Goal: Find specific page/section: Find specific page/section

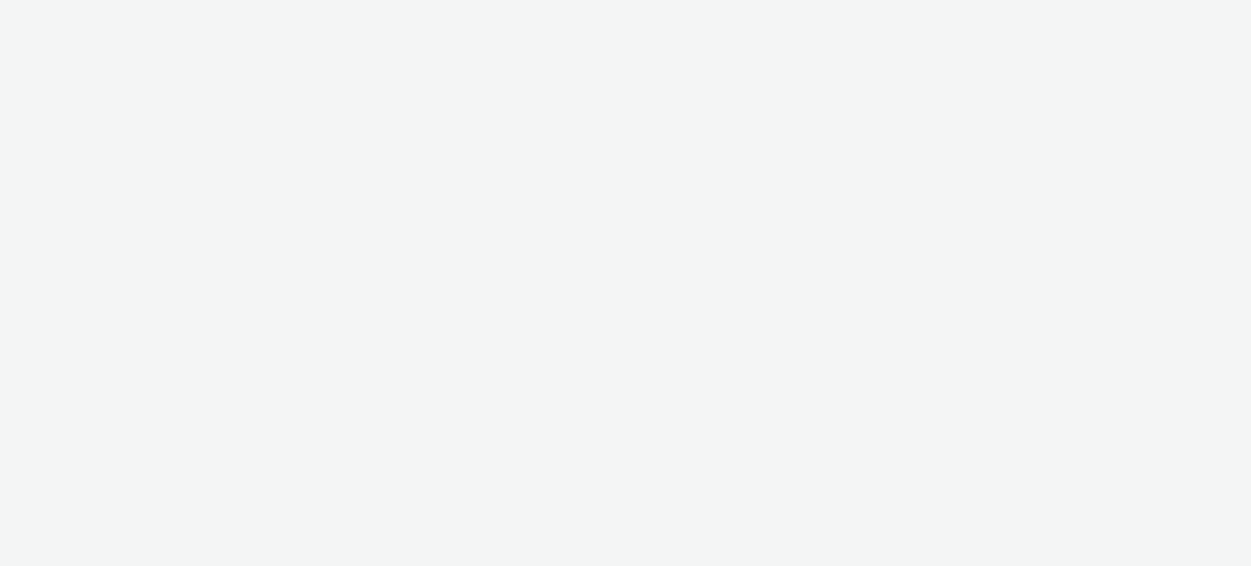
select select "08a58170-7f08-4922-abc8-b2d1eb407230"
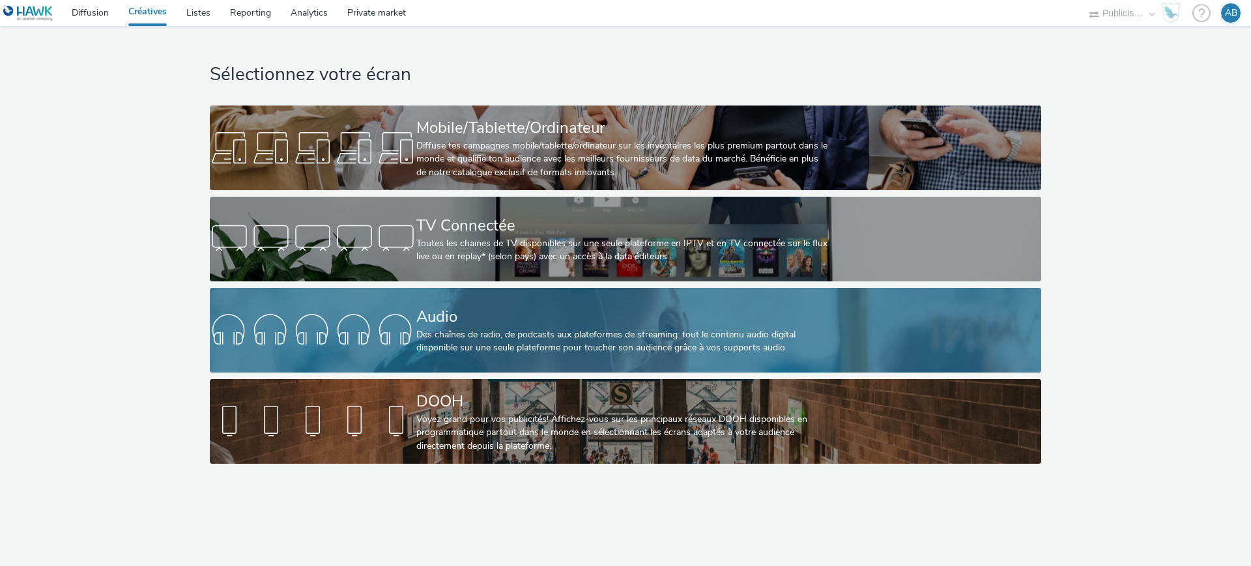
click at [480, 312] on div "Audio" at bounding box center [622, 317] width 413 height 23
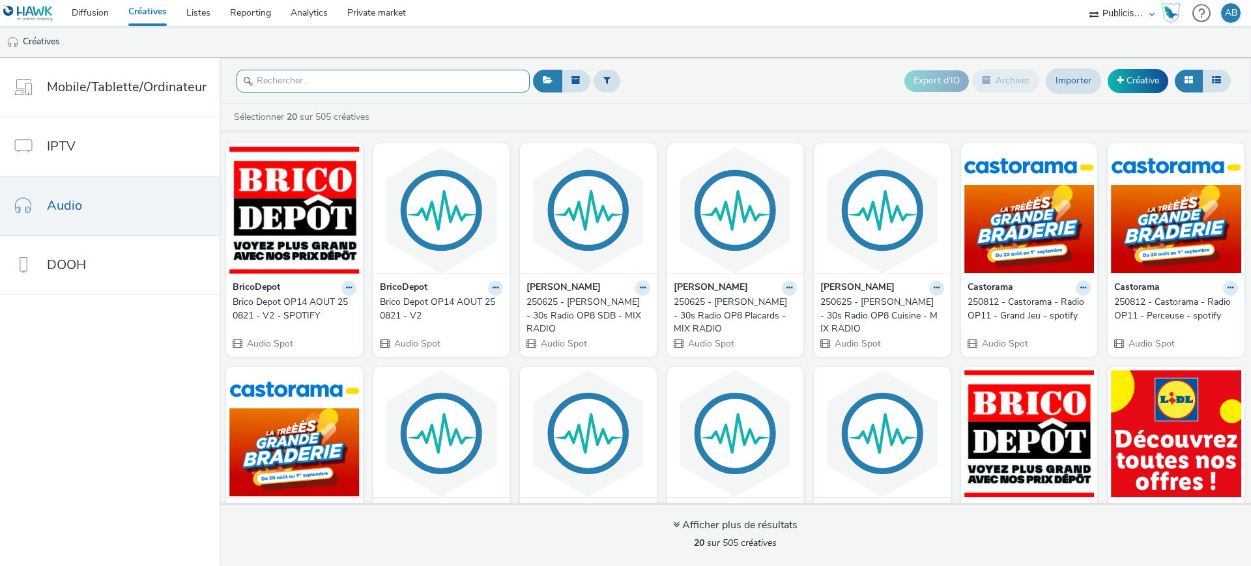
click at [328, 81] on input "text" at bounding box center [383, 81] width 293 height 23
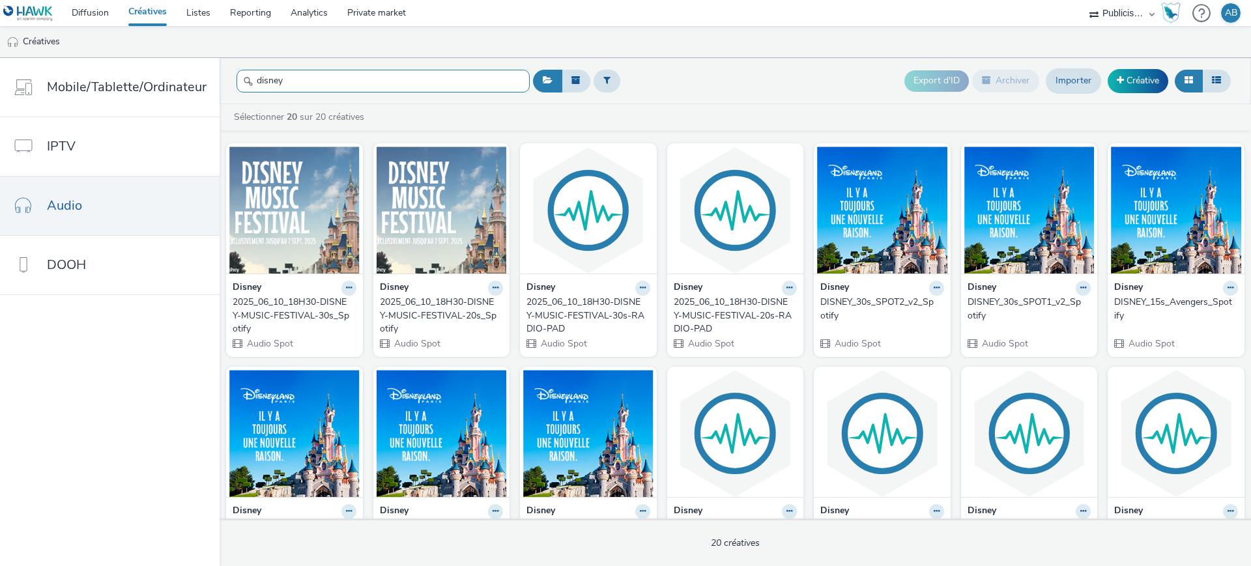
type input "disney"
click at [725, 87] on div "Export d'ID Archiver Importer Créative" at bounding box center [882, 81] width 704 height 32
click at [752, 78] on div "Export d'ID Archiver Importer Créative" at bounding box center [882, 81] width 704 height 32
click at [750, 70] on div "Export d'ID Archiver Importer Créative" at bounding box center [882, 81] width 704 height 32
click at [683, 91] on div "Export d'ID Archiver Importer Créative" at bounding box center [882, 81] width 704 height 32
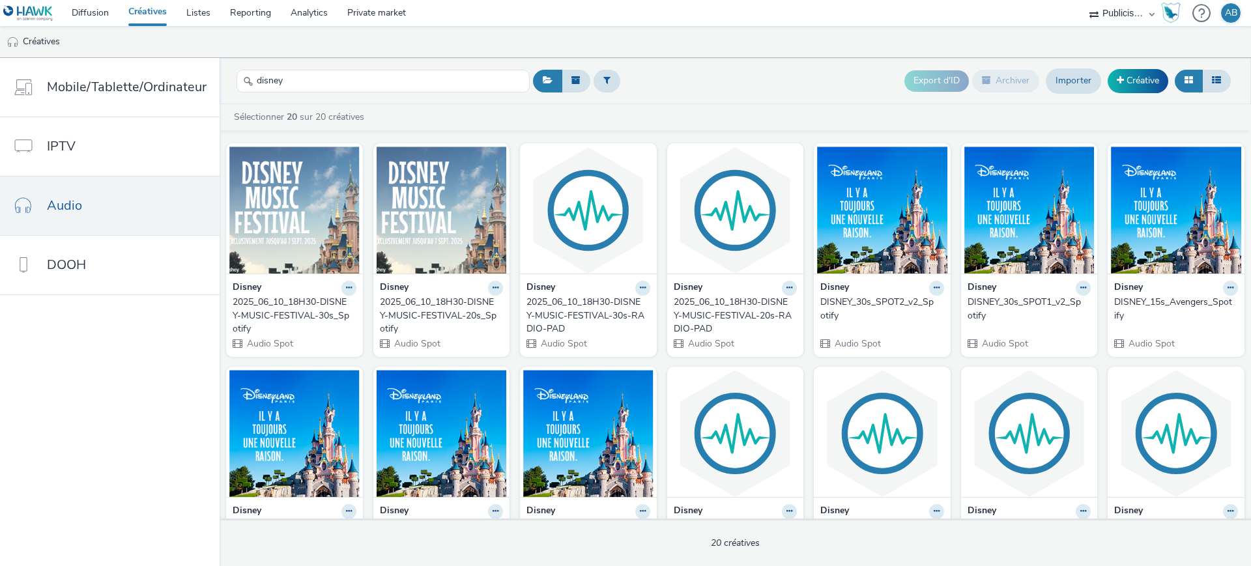
click at [1107, 12] on select "Publicis Media Audio Publicis Media France – Agency Partner" at bounding box center [1122, 13] width 78 height 26
click at [1083, 0] on select "Publicis Media Audio Publicis Media France – Agency Partner" at bounding box center [1122, 13] width 78 height 26
click at [766, 42] on ul "Créatives" at bounding box center [625, 41] width 1251 height 31
drag, startPoint x: 760, startPoint y: 91, endPoint x: 1042, endPoint y: 10, distance: 293.1
click at [760, 91] on div "Export d'ID Archiver Importer Créative" at bounding box center [882, 81] width 704 height 32
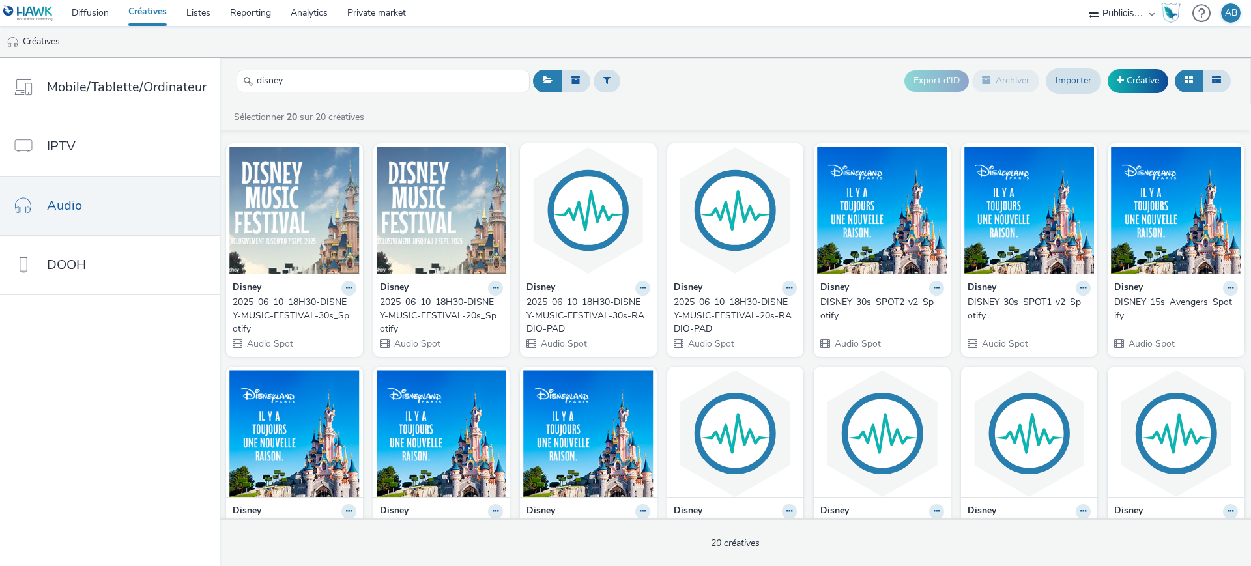
click at [1125, 10] on select "Publicis Media Audio Publicis Media France – Agency Partner" at bounding box center [1122, 13] width 78 height 26
select select "d07aba32-d775-4fed-a722-f10c6504dd64"
click at [1083, 0] on select "Publicis Media Audio Publicis Media France – Agency Partner" at bounding box center [1122, 13] width 78 height 26
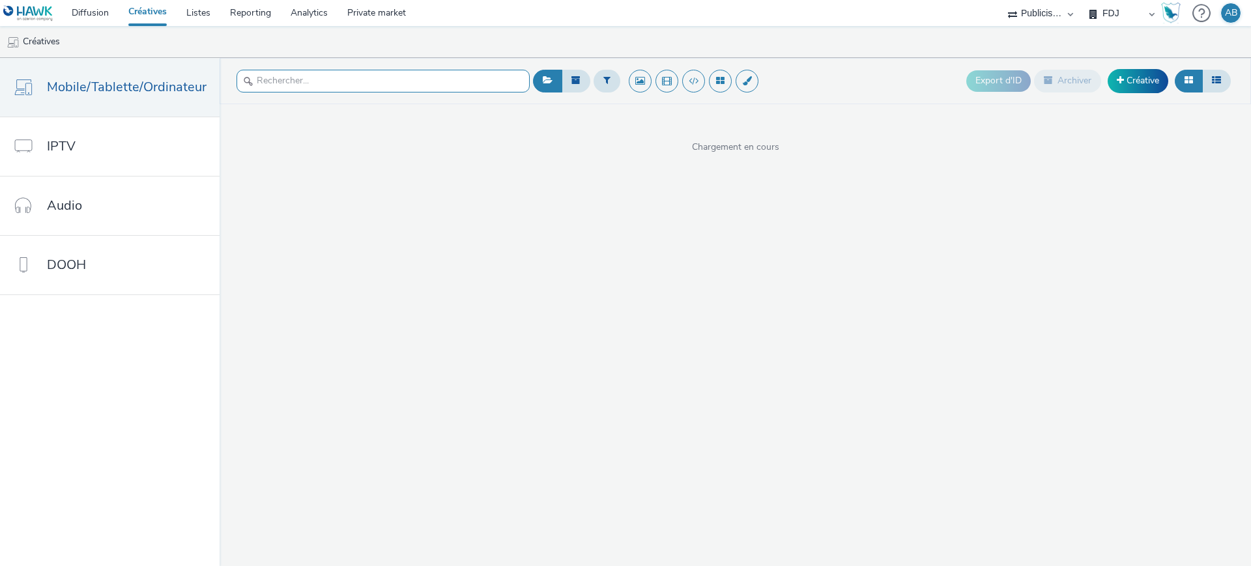
click at [350, 87] on input "text" at bounding box center [383, 81] width 293 height 23
drag, startPoint x: 1133, startPoint y: 8, endPoint x: 1136, endPoint y: 19, distance: 11.5
click at [1133, 8] on select "FDJ Publicis Media Audio" at bounding box center [1122, 13] width 78 height 26
select select "f97d6638-e0a1-4f7a-bf46-55015878e29e"
click at [1083, 0] on select "FDJ Publicis Media Audio" at bounding box center [1122, 13] width 78 height 26
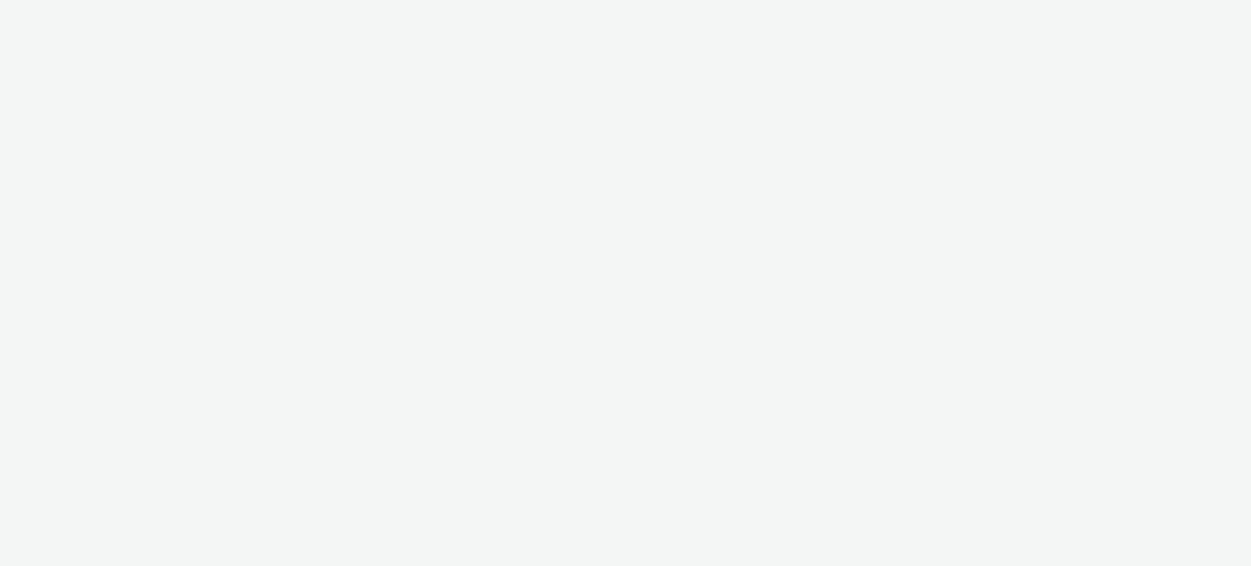
select select "f97d6638-e0a1-4f7a-bf46-55015878e29e"
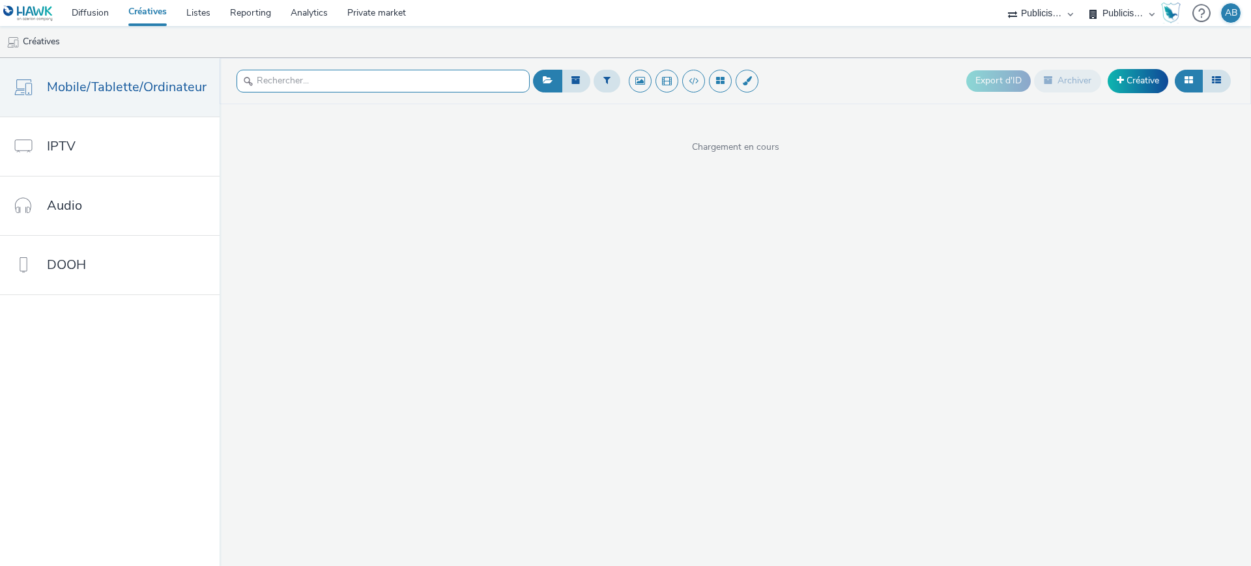
click at [351, 71] on input "text" at bounding box center [383, 81] width 293 height 23
type input "disney"
drag, startPoint x: 904, startPoint y: 43, endPoint x: 1045, endPoint y: 20, distance: 141.9
click at [905, 43] on ul "Créatives" at bounding box center [625, 41] width 1251 height 31
click at [1054, 12] on select "Publicis Media Audio Publicis Media France – Agency Partner" at bounding box center [1041, 13] width 78 height 26
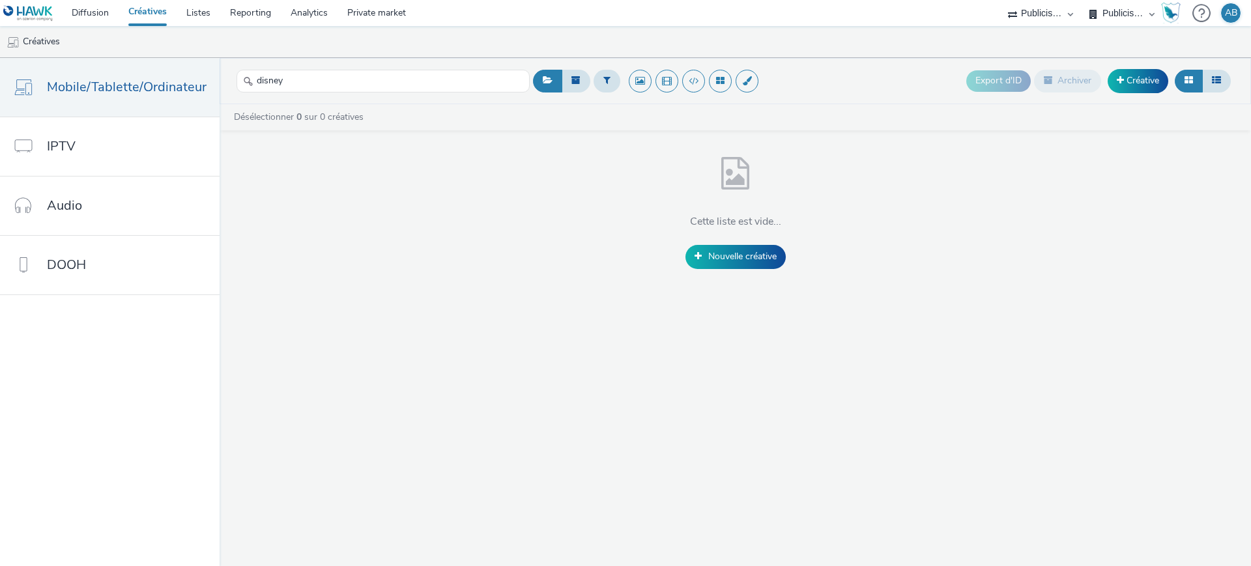
select select "08a58170-7f08-4922-abc8-b2d1eb407230"
click at [1080, 0] on select "Publicis Media Audio Publicis Media France – Agency Partner" at bounding box center [1041, 13] width 78 height 26
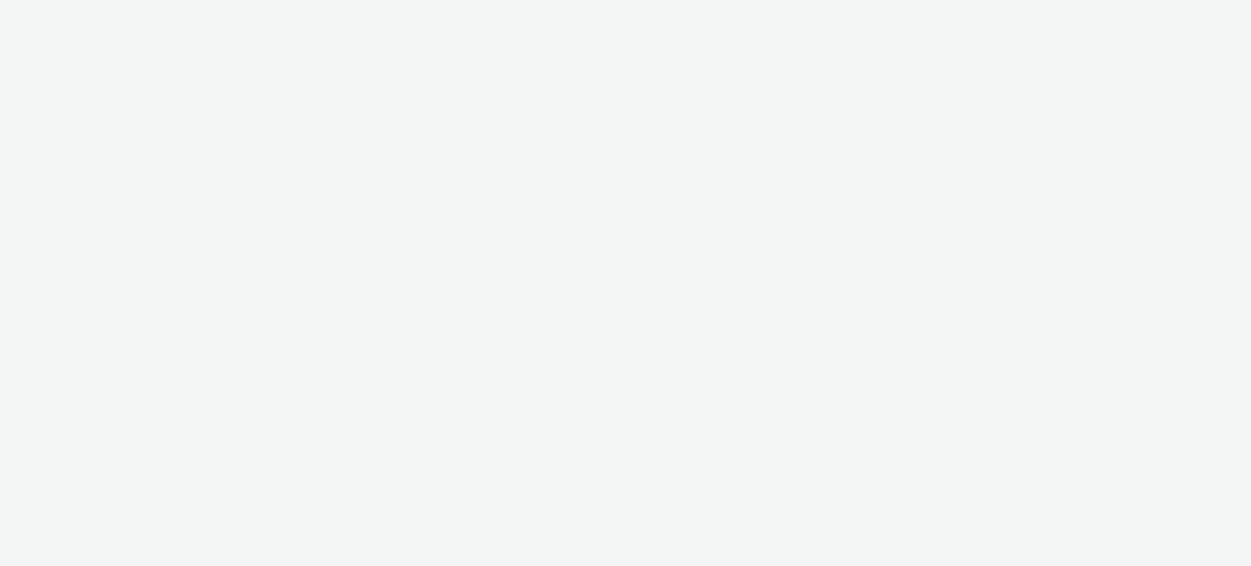
select select "08a58170-7f08-4922-abc8-b2d1eb407230"
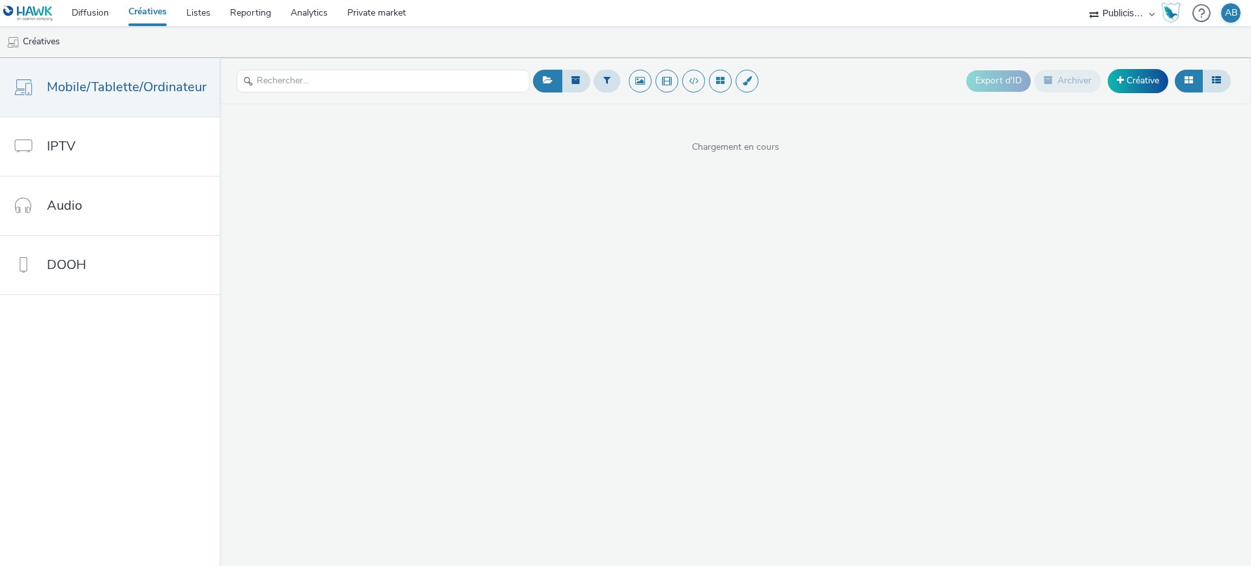
click at [755, 47] on ul "Créatives" at bounding box center [625, 41] width 1251 height 31
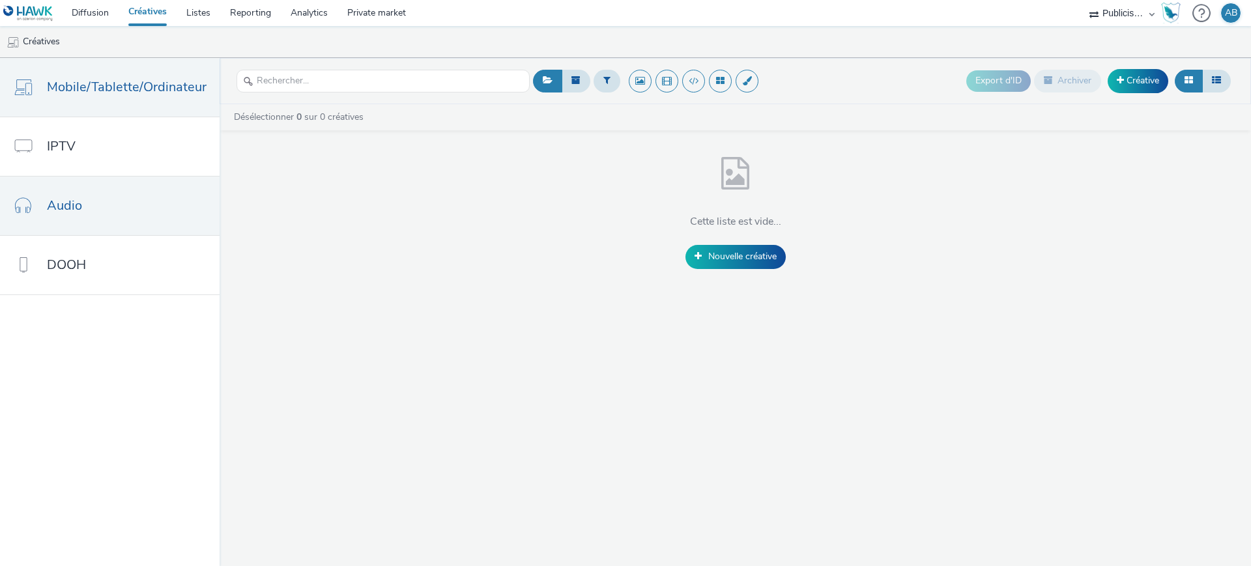
click at [102, 202] on link "Audio" at bounding box center [110, 206] width 220 height 59
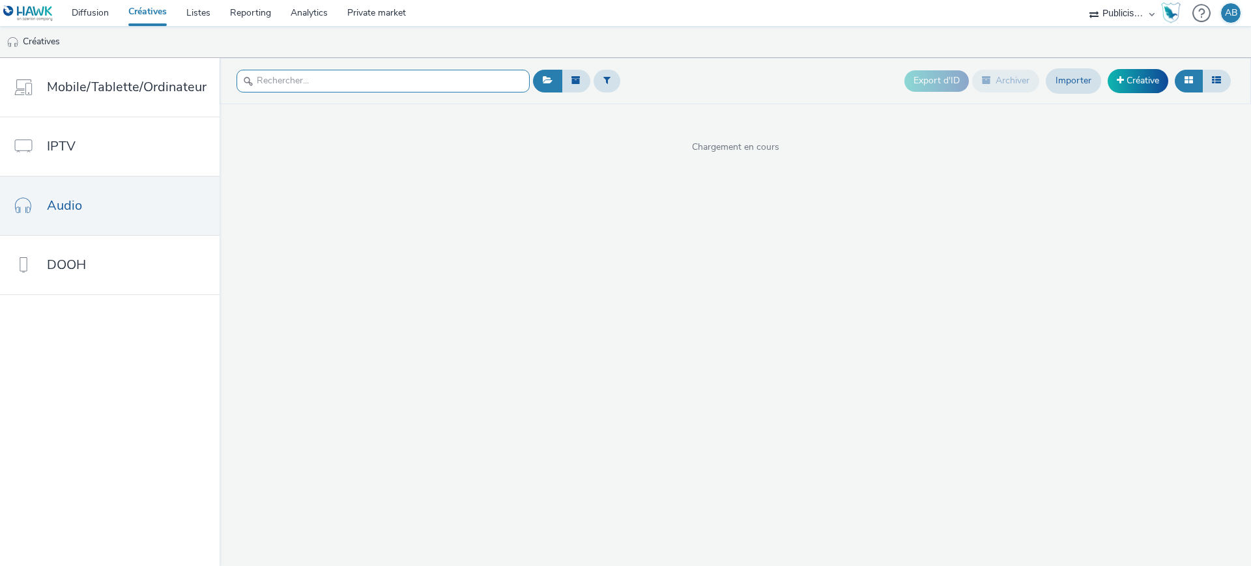
click at [406, 85] on input "text" at bounding box center [383, 81] width 293 height 23
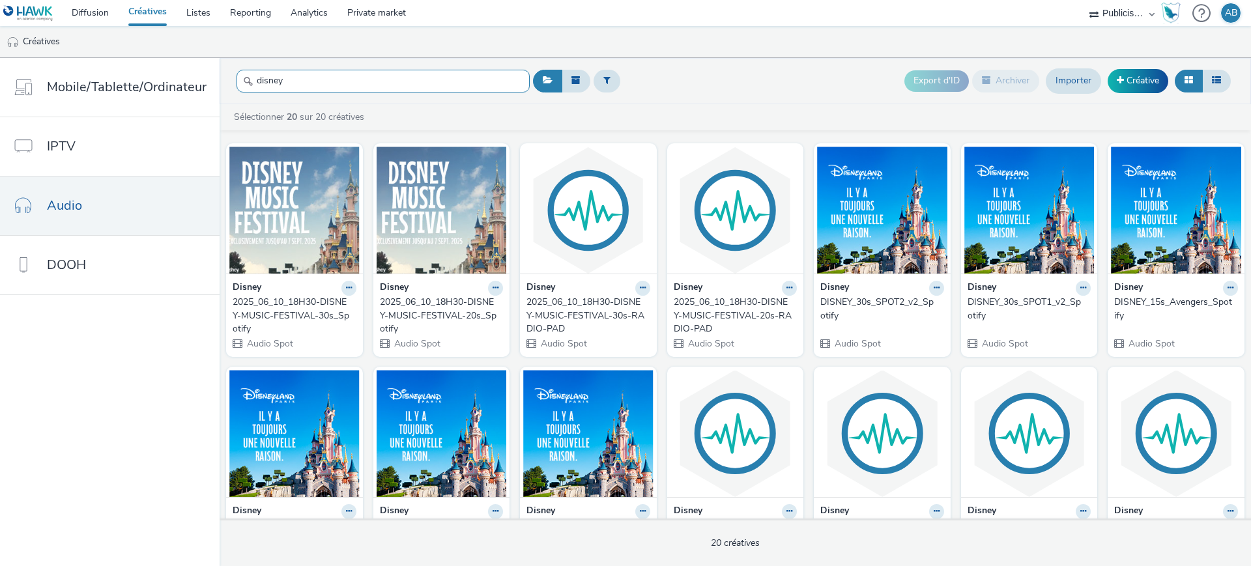
type input "disney"
click at [798, 70] on div "Export d'ID Archiver Importer Créative" at bounding box center [882, 81] width 704 height 32
click at [712, 78] on div "Export d'ID Archiver Importer Créative" at bounding box center [882, 81] width 704 height 32
click at [712, 80] on div "Export d'ID Archiver Importer Créative" at bounding box center [882, 81] width 704 height 32
click at [308, 220] on img at bounding box center [294, 210] width 130 height 127
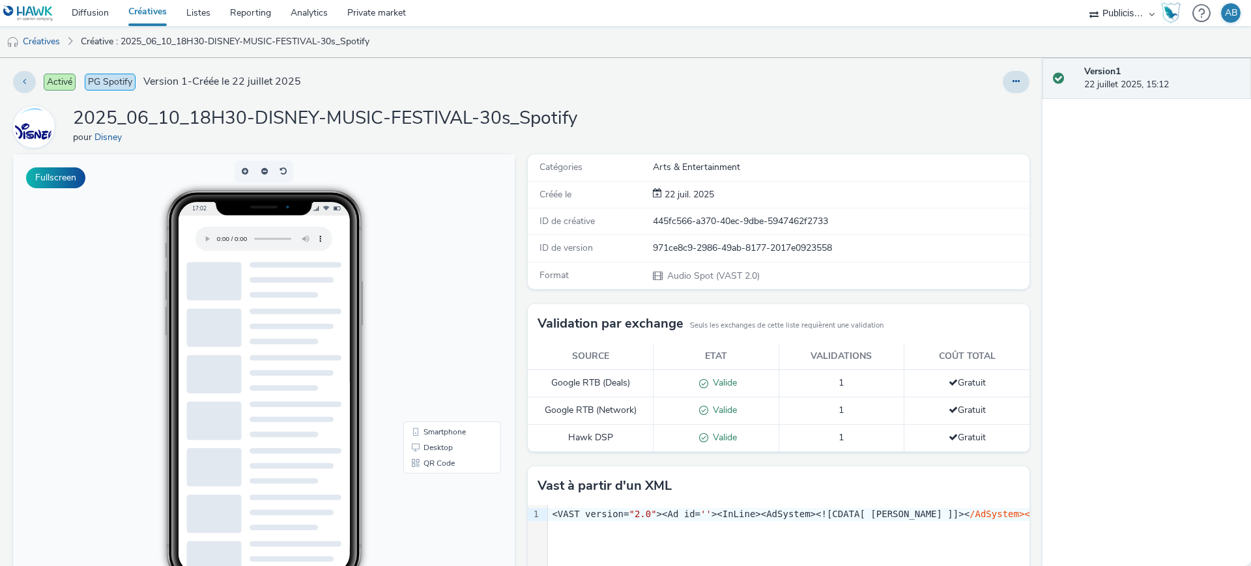
click at [708, 127] on div "2025_06_10_18H30-DISNEY-MUSIC-FESTIVAL-30s_Spotify pour Disney" at bounding box center [521, 127] width 1017 height 42
click at [697, 133] on div "2025_06_10_18H30-DISNEY-MUSIC-FESTIVAL-30s_Spotify pour Disney" at bounding box center [521, 127] width 1017 height 42
click at [46, 40] on link "Créatives" at bounding box center [33, 41] width 66 height 31
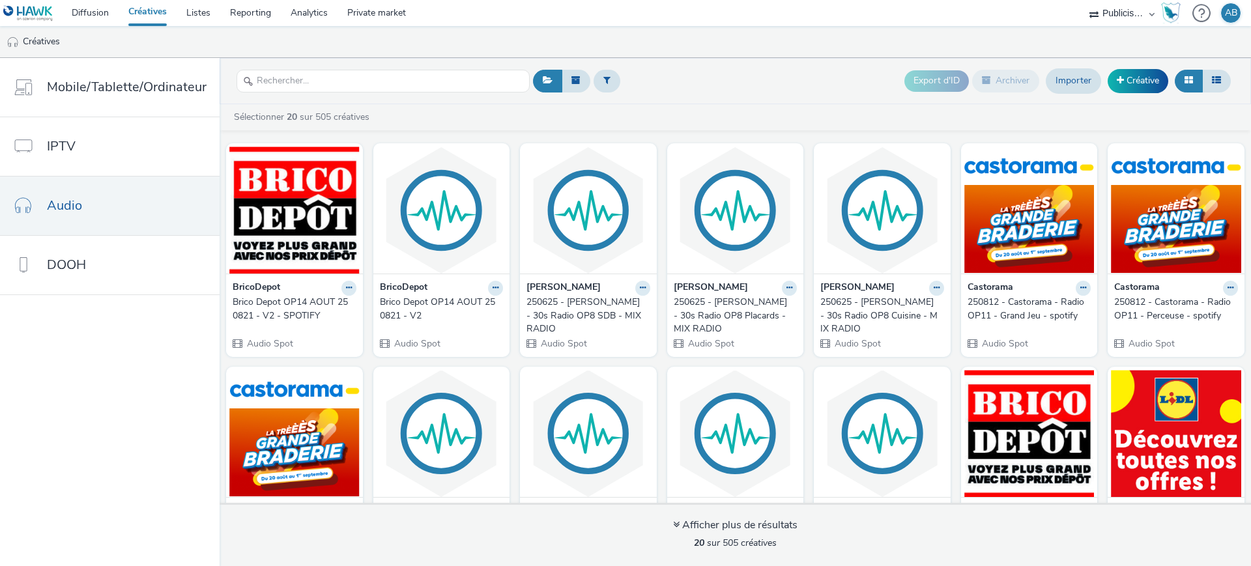
click at [762, 66] on div "Export d'ID Archiver Importer Créative" at bounding box center [882, 81] width 704 height 32
click at [94, 14] on link "Diffusion" at bounding box center [90, 13] width 57 height 26
